Goal: Task Accomplishment & Management: Use online tool/utility

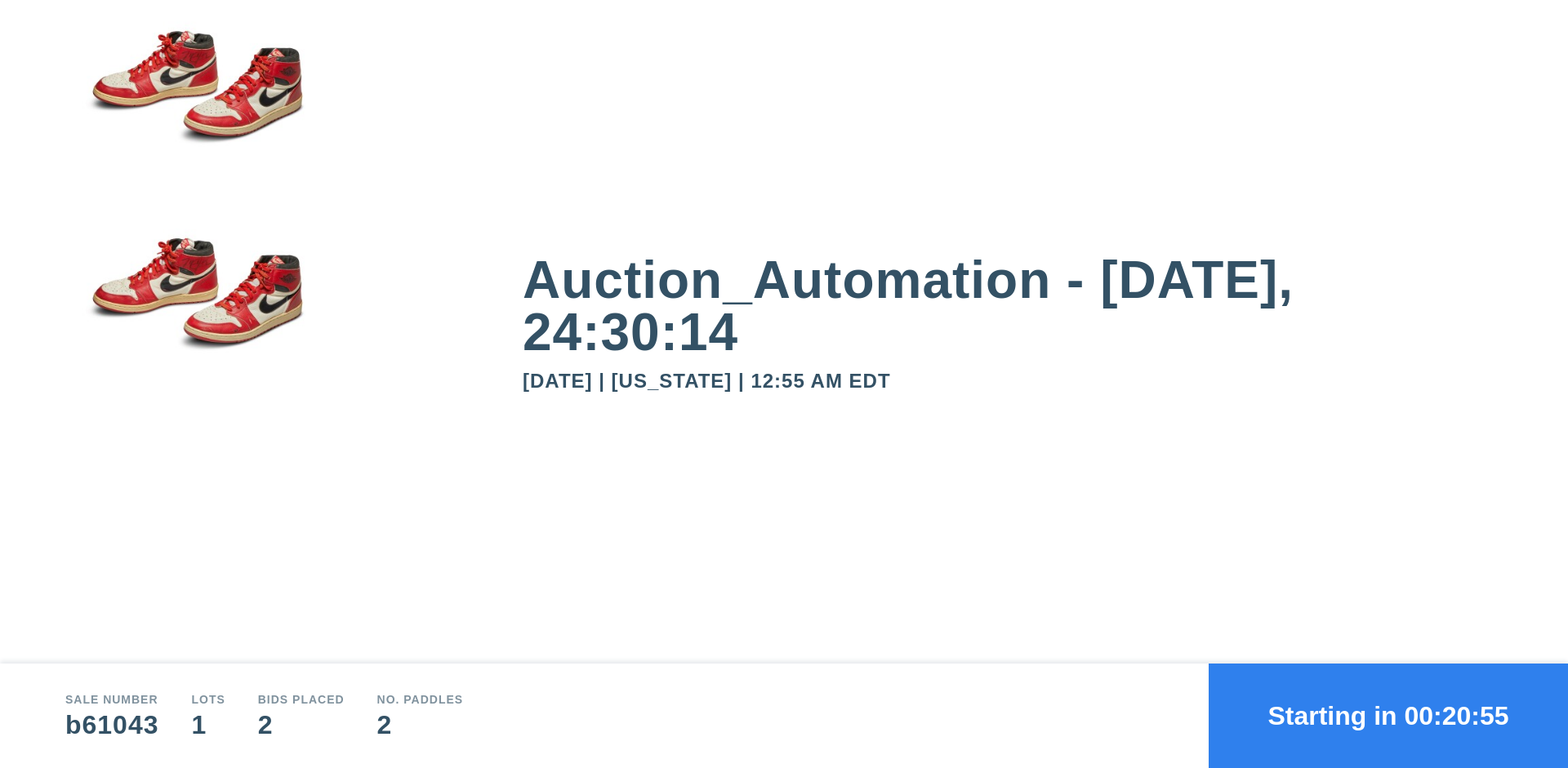
click at [1388, 716] on button "Starting in 00:20:55" at bounding box center [1388, 716] width 359 height 105
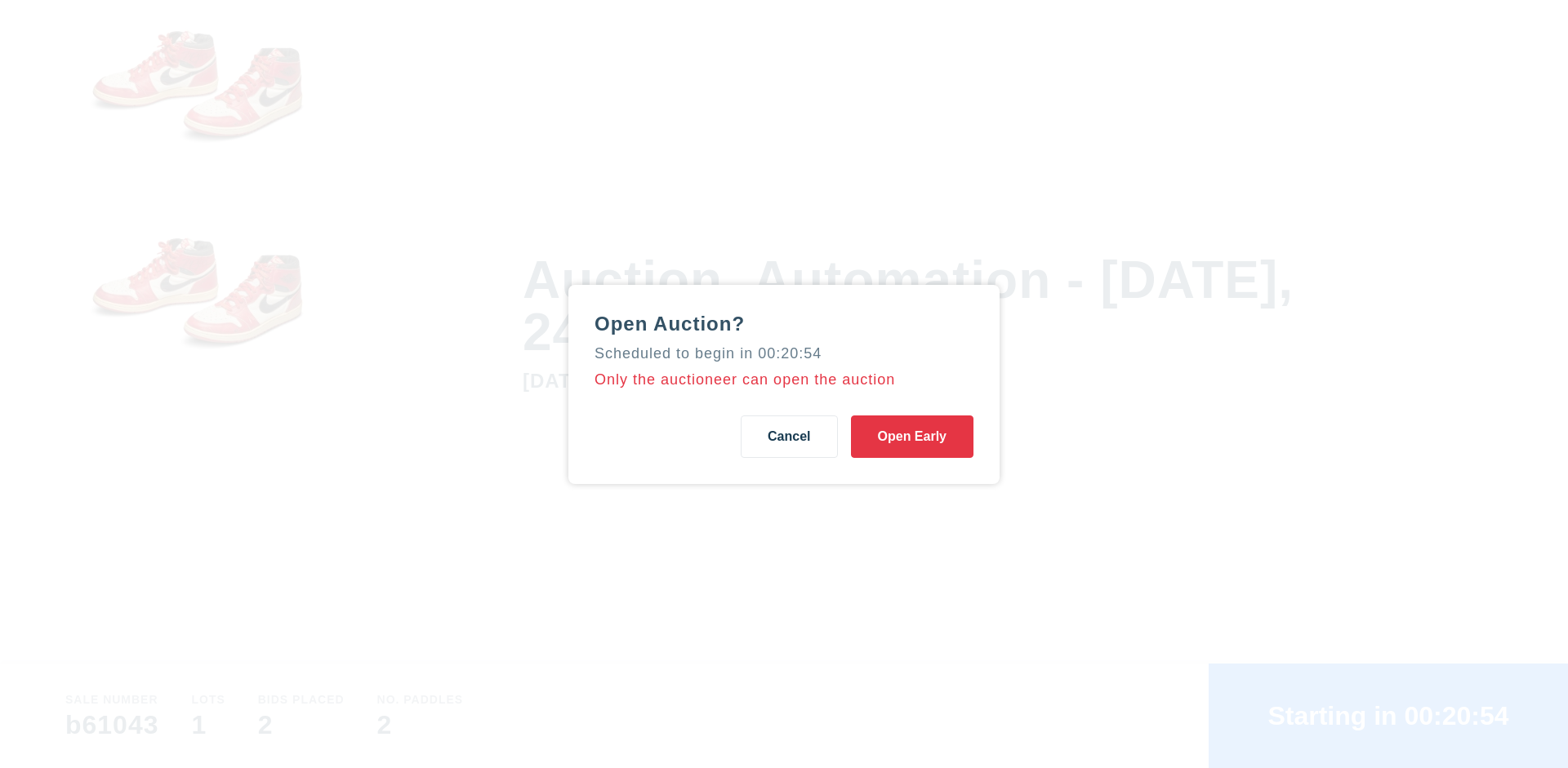
click at [913, 436] on button "Open Early" at bounding box center [913, 436] width 123 height 42
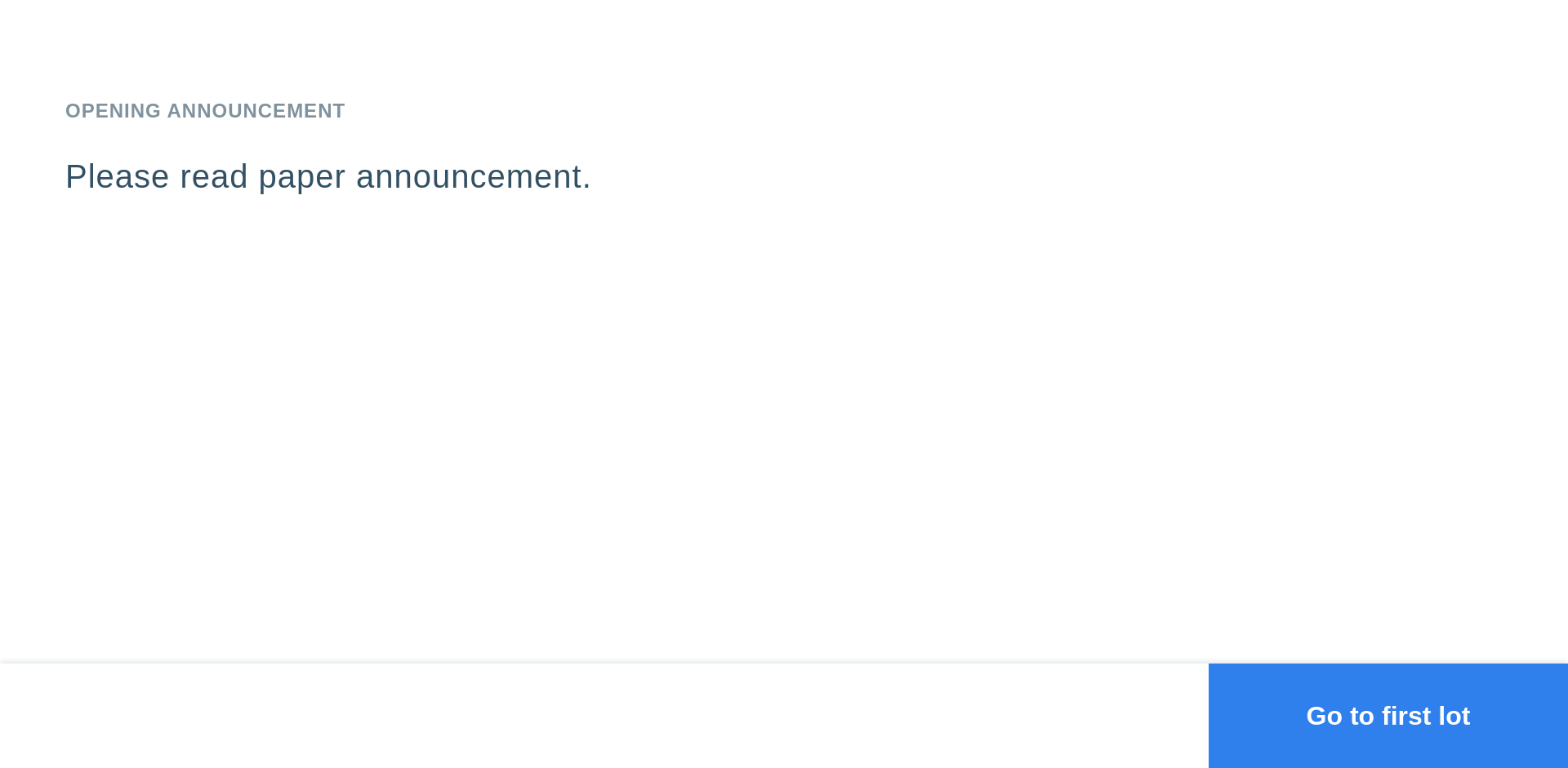
click at [1388, 716] on button "Go to first lot" at bounding box center [1388, 716] width 359 height 105
